Goal: Check status

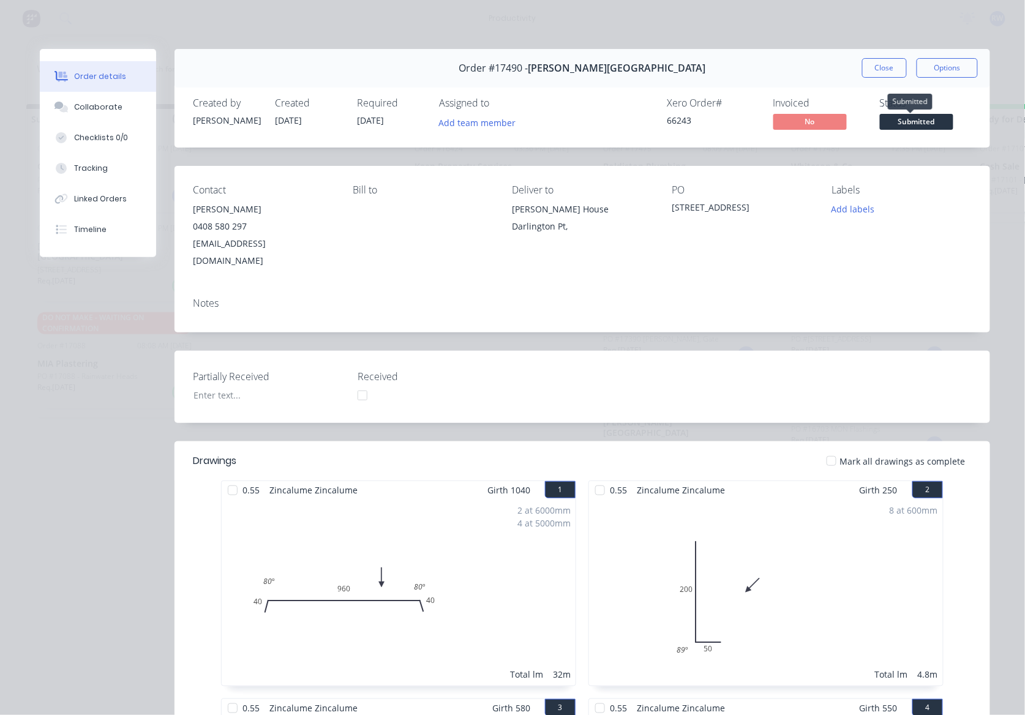
click at [898, 129] on span "Submitted" at bounding box center [917, 121] width 74 height 15
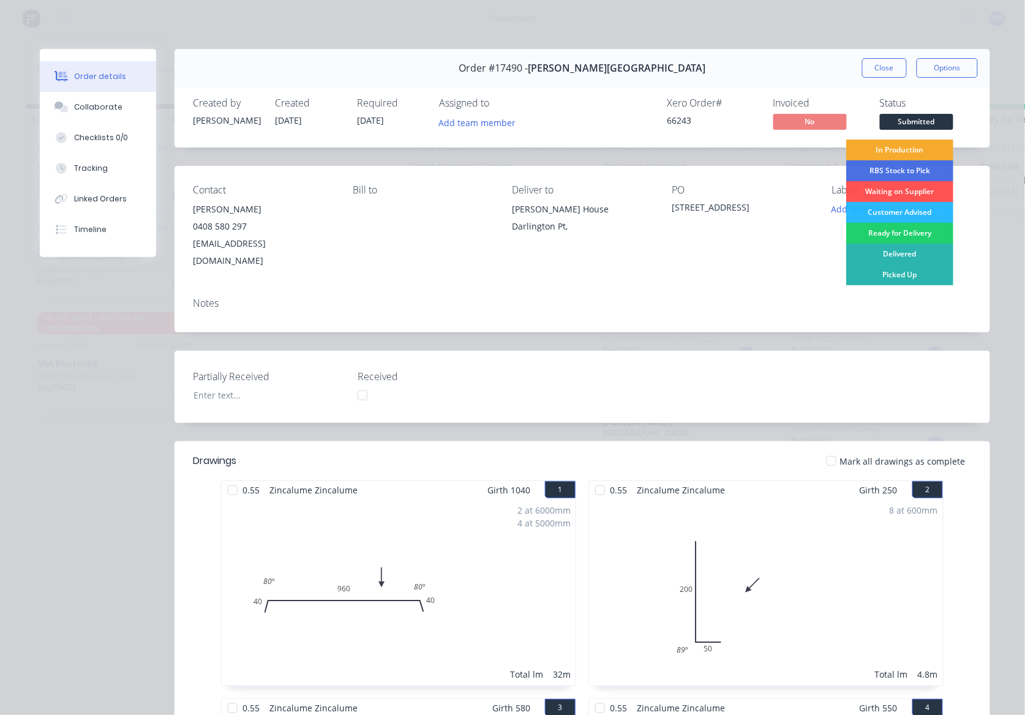
click at [908, 148] on div "In Production" at bounding box center [900, 150] width 107 height 21
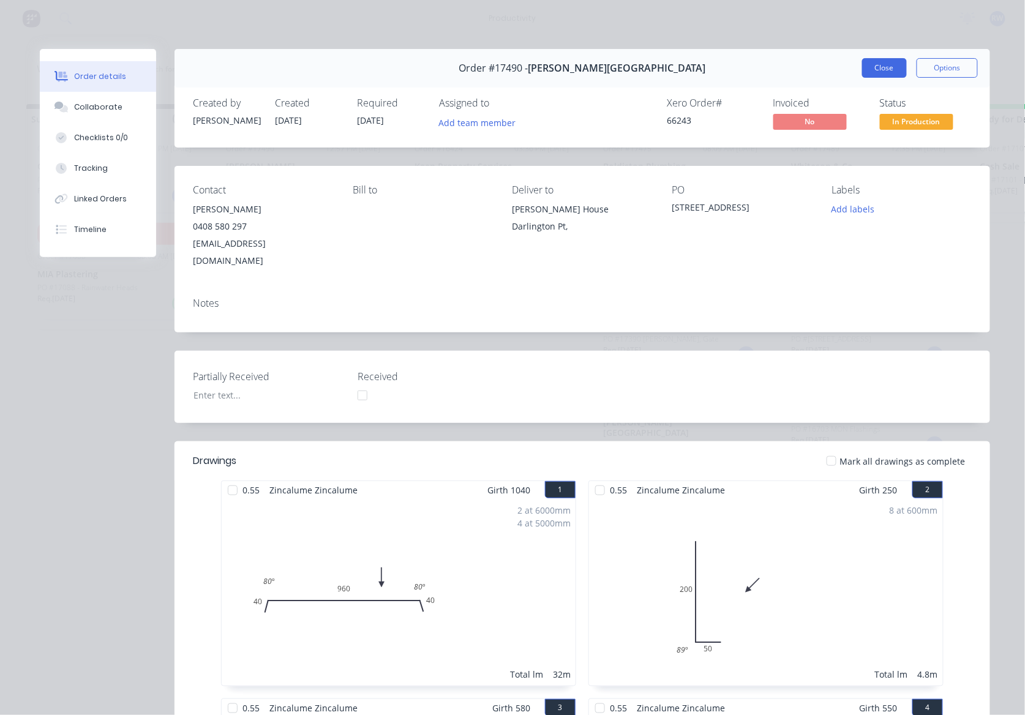
click at [876, 65] on button "Close" at bounding box center [885, 68] width 45 height 20
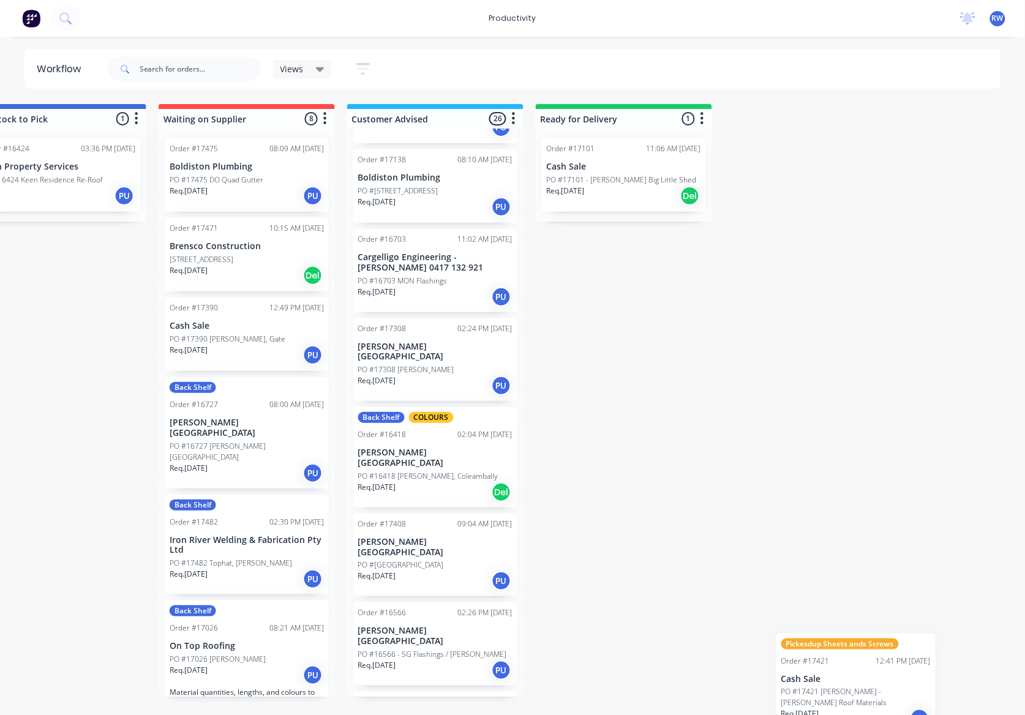
scroll to position [0, 445]
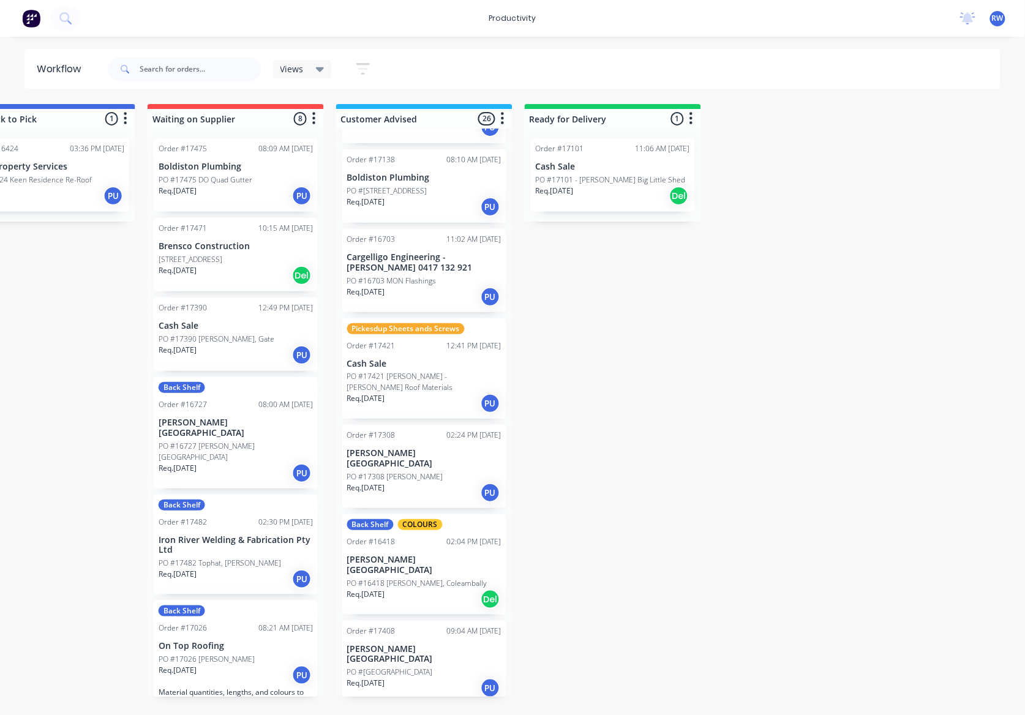
drag, startPoint x: 855, startPoint y: 447, endPoint x: 380, endPoint y: 385, distance: 479.4
click at [380, 385] on div "Pickesdup Sheets ands Screws Order #17421 12:41 PM [DATE] Cash Sale PO #17421 […" at bounding box center [424, 369] width 164 height 101
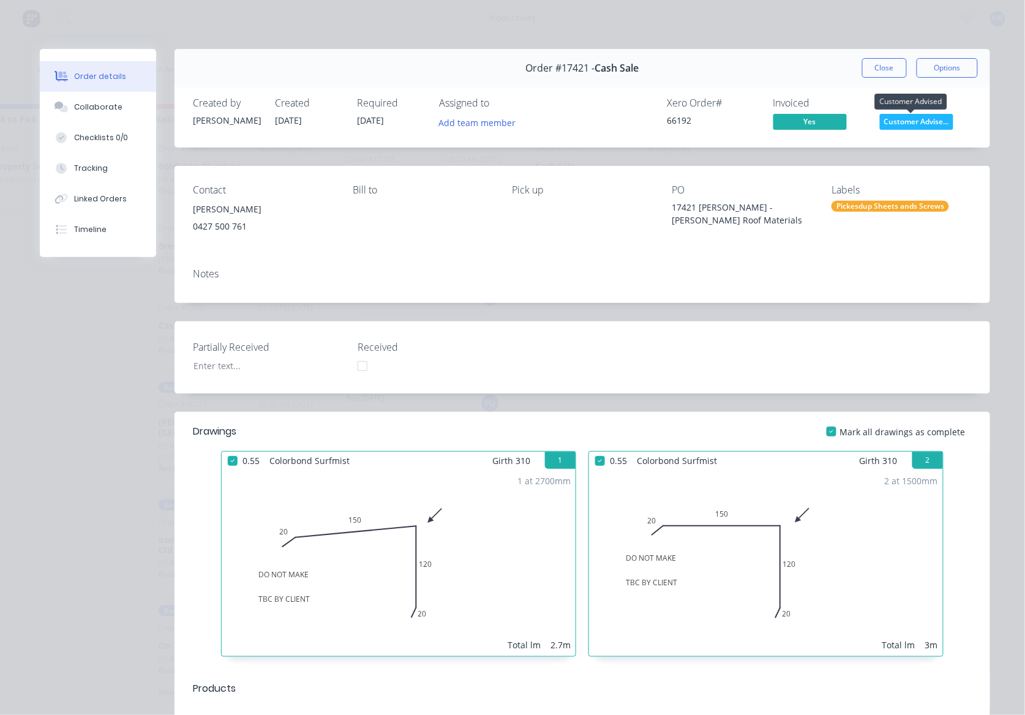
click at [904, 118] on span "Customer Advise..." at bounding box center [917, 121] width 74 height 15
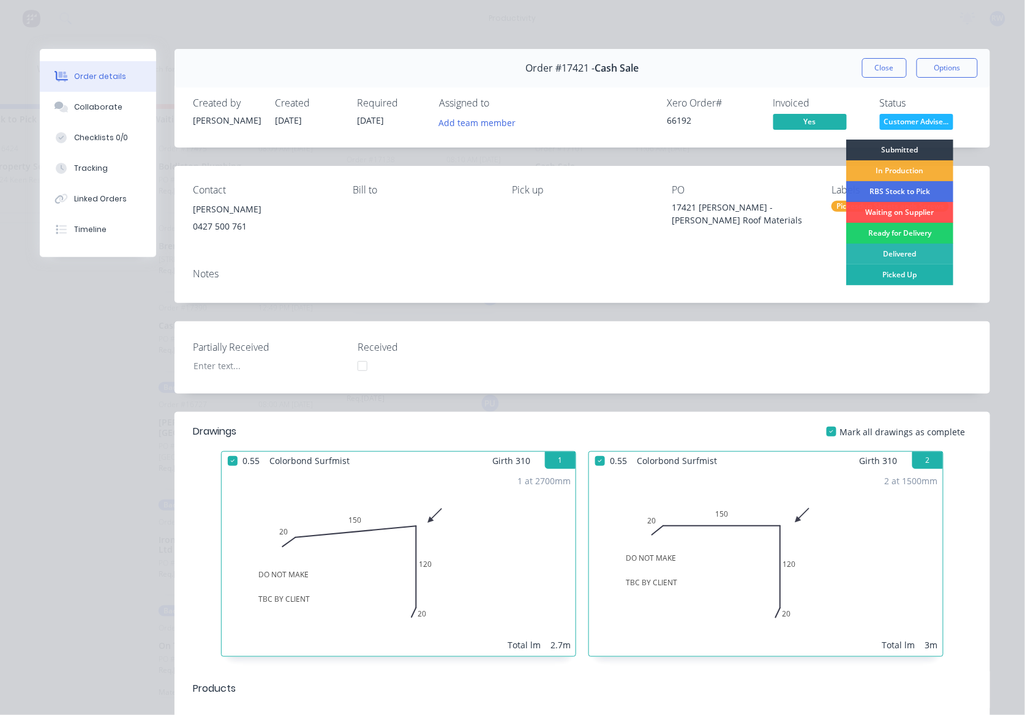
click at [900, 277] on div "Picked Up" at bounding box center [900, 275] width 107 height 21
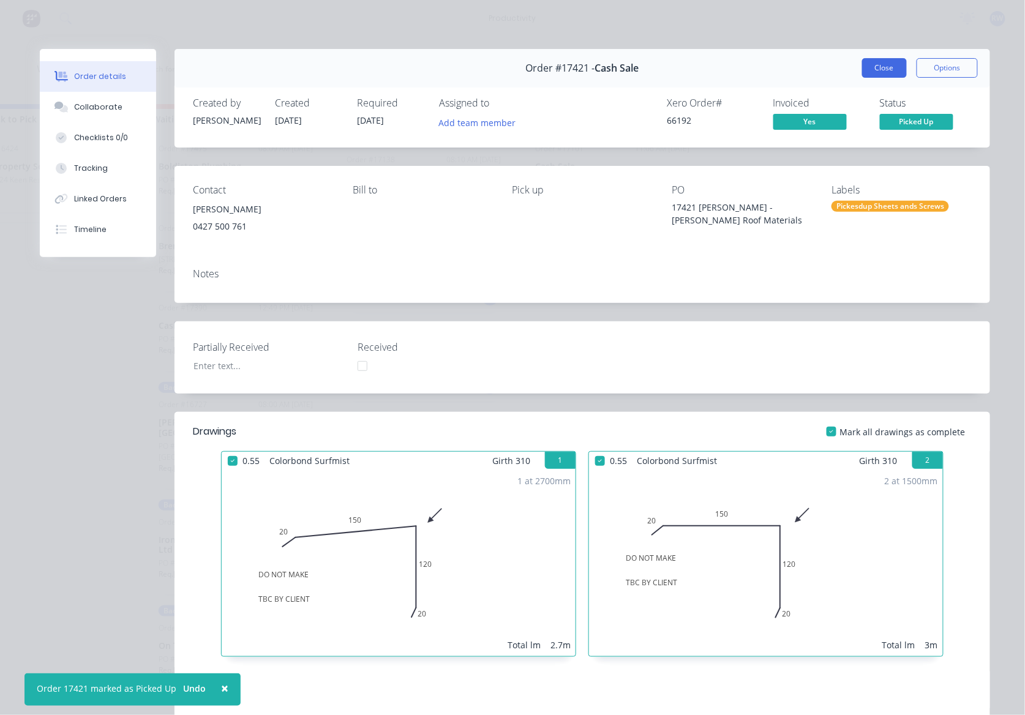
click at [883, 72] on button "Close" at bounding box center [885, 68] width 45 height 20
